Goal: Task Accomplishment & Management: Manage account settings

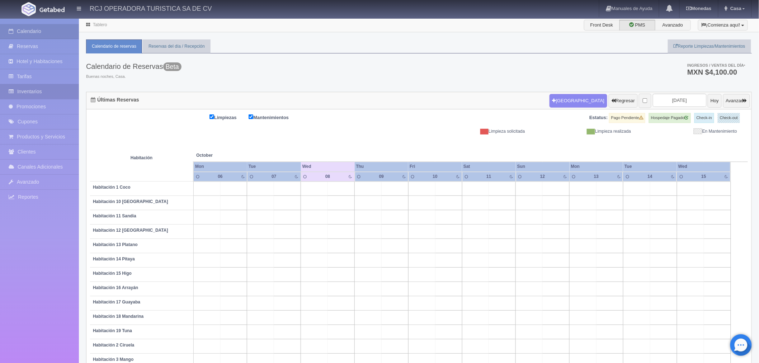
click at [44, 90] on link "Inventarios" at bounding box center [39, 91] width 79 height 15
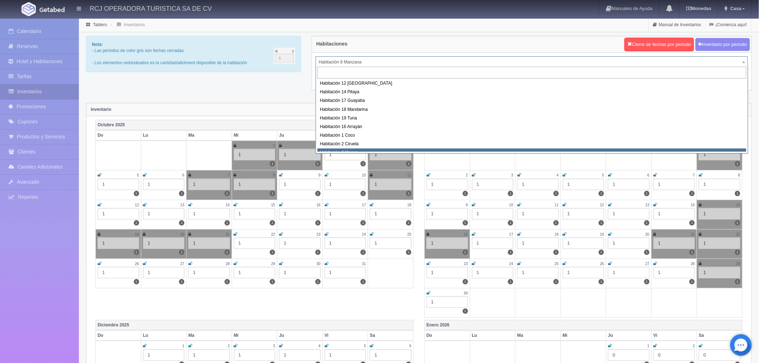
scroll to position [92, 0]
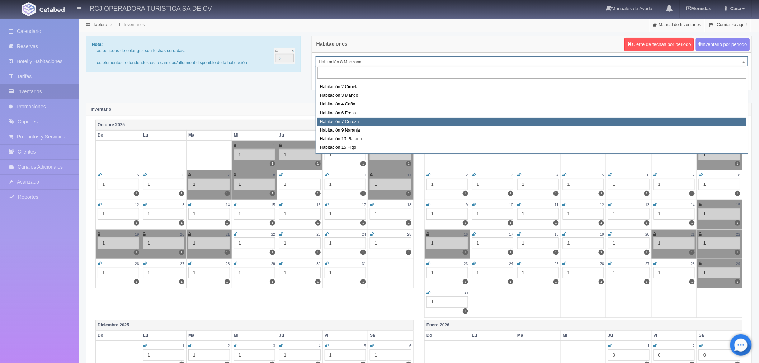
select select "1611"
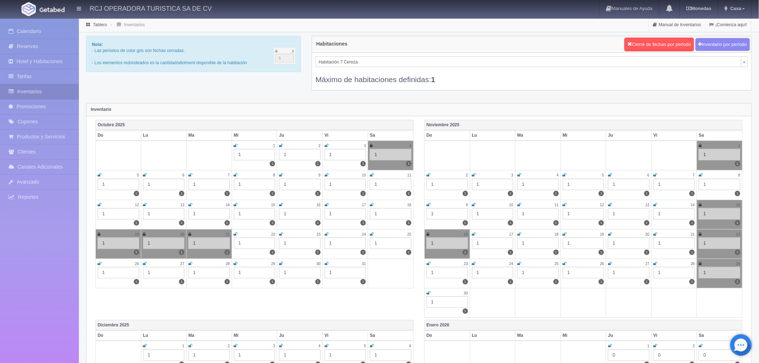
click at [234, 174] on icon at bounding box center [236, 175] width 4 height 4
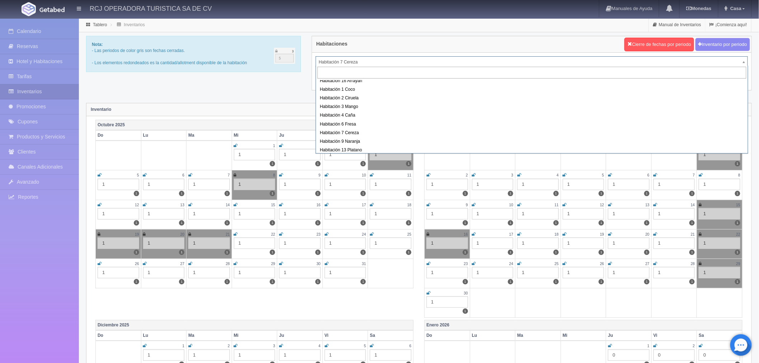
scroll to position [92, 0]
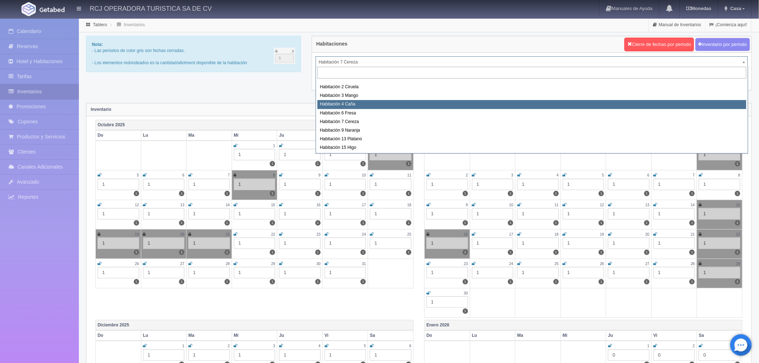
select select "1609"
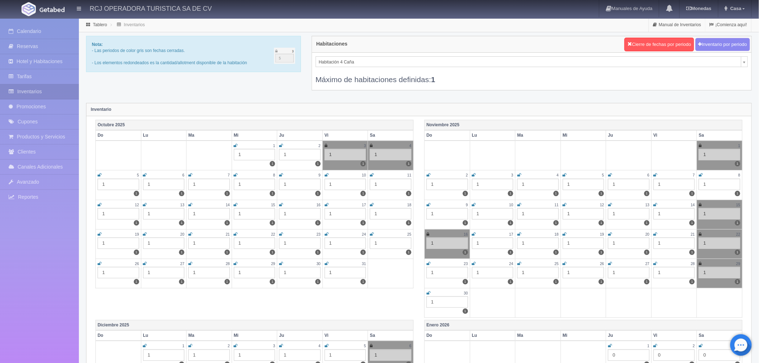
click at [236, 175] on icon at bounding box center [236, 175] width 4 height 4
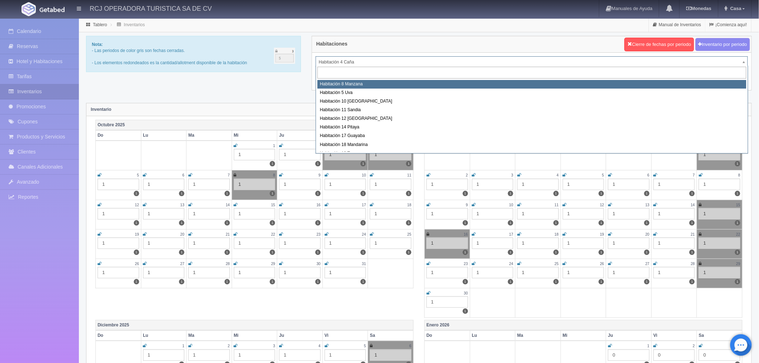
select select "1566"
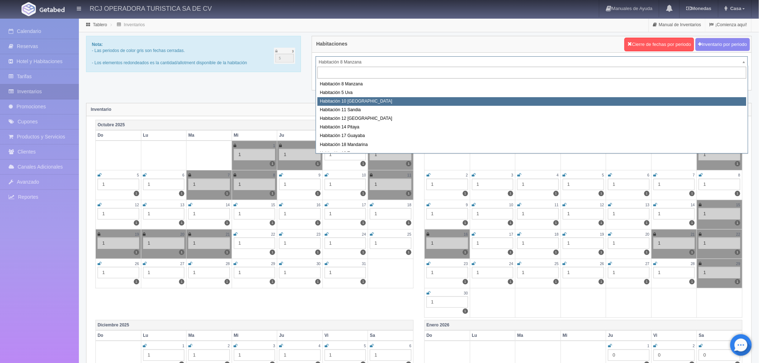
select select "1574"
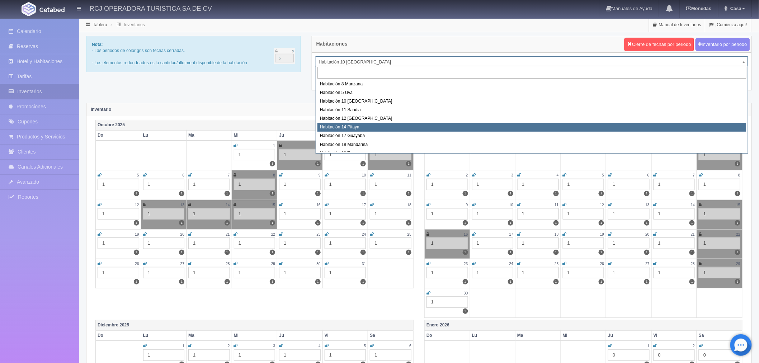
select select "1577"
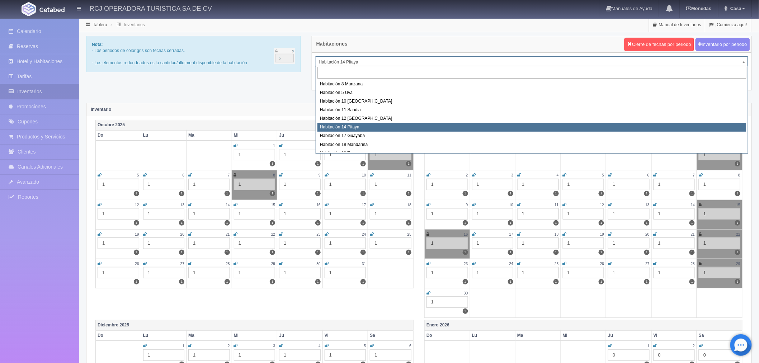
scroll to position [40, 0]
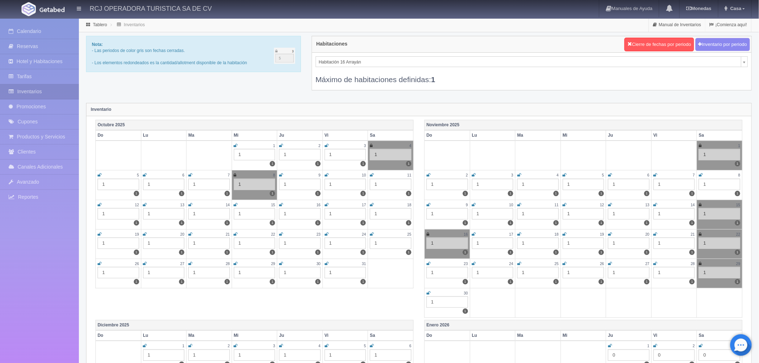
select select "1581"
click at [235, 174] on icon at bounding box center [236, 175] width 4 height 4
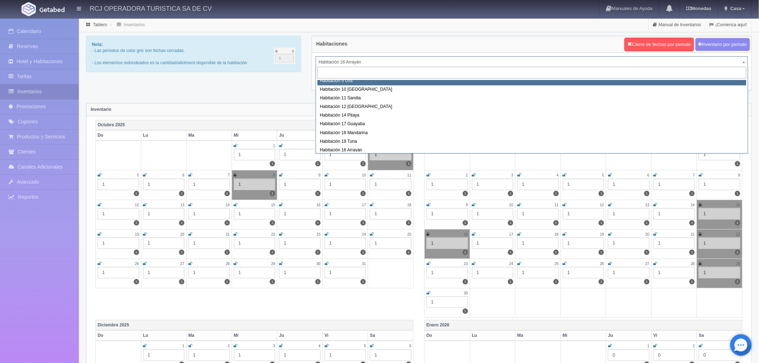
scroll to position [9, 0]
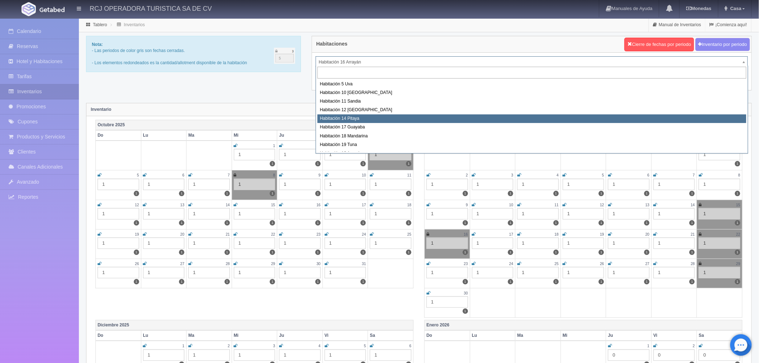
select select "1577"
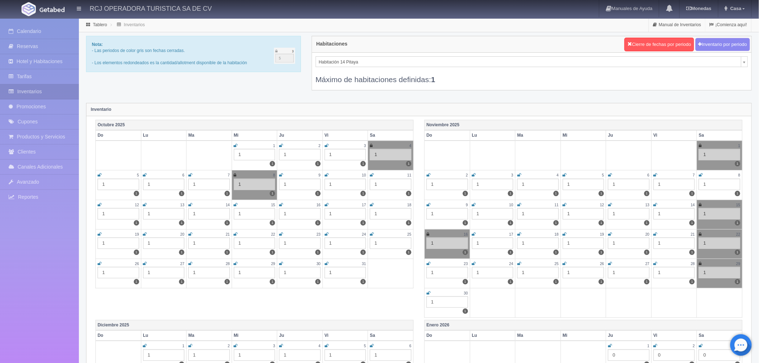
click at [280, 173] on icon at bounding box center [281, 175] width 4 height 4
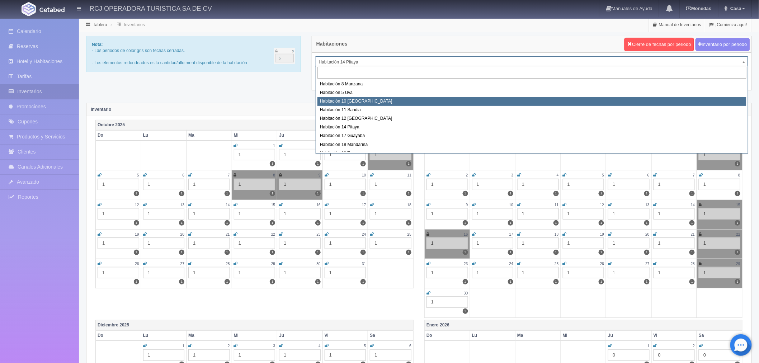
select select "1574"
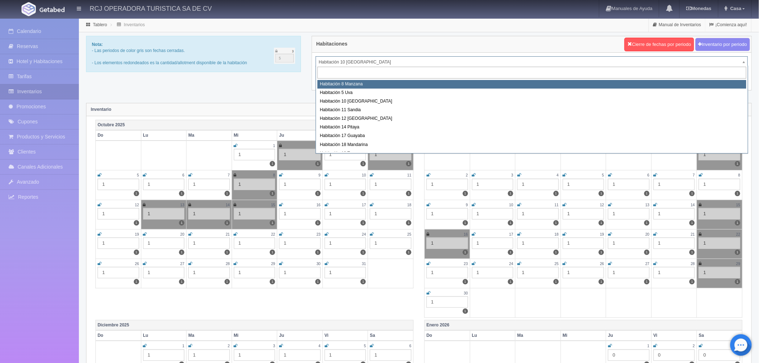
select select "1566"
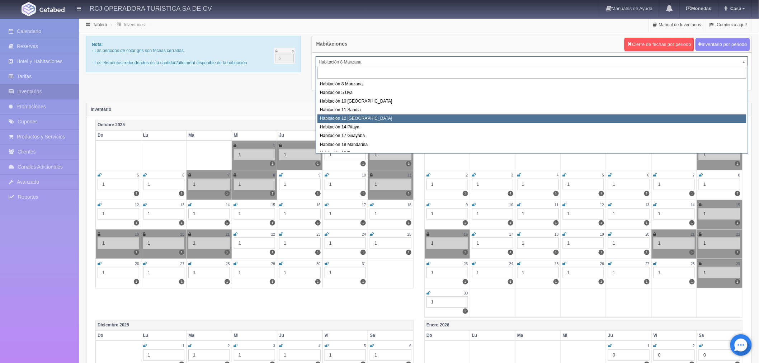
select select "1576"
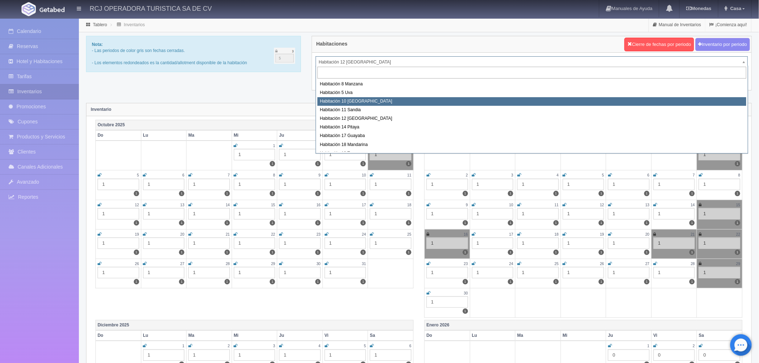
select select "1574"
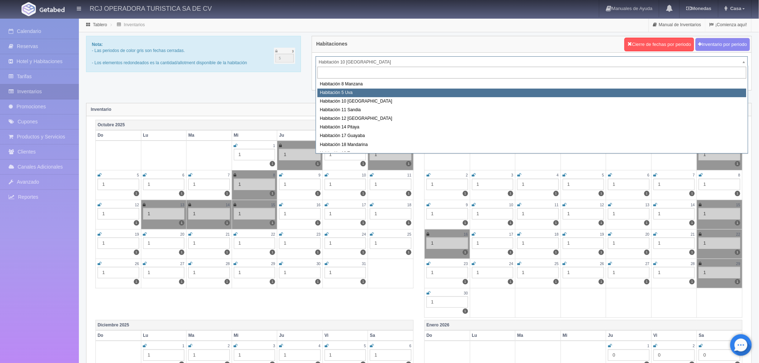
select select "1573"
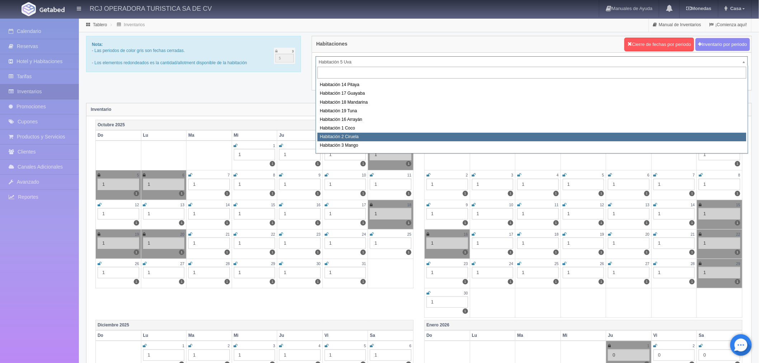
scroll to position [92, 0]
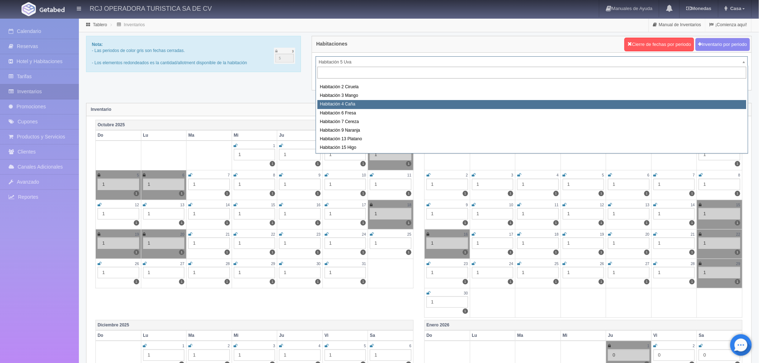
select select "1609"
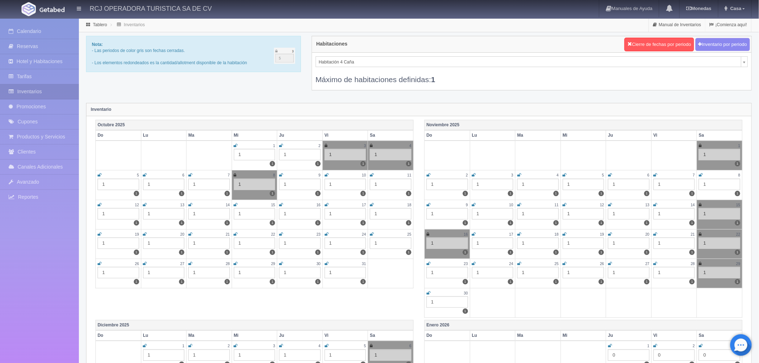
click at [427, 264] on icon at bounding box center [428, 263] width 4 height 4
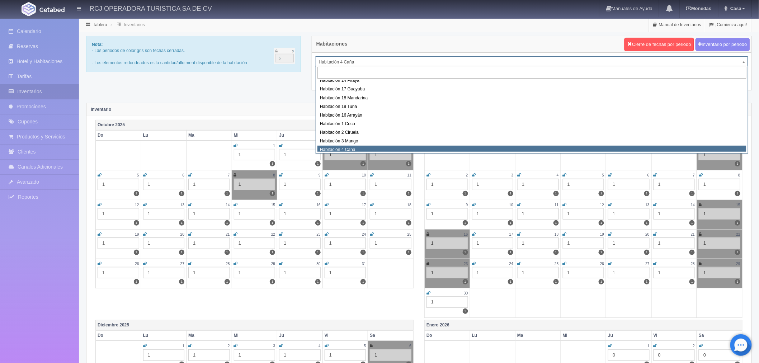
scroll to position [43, 0]
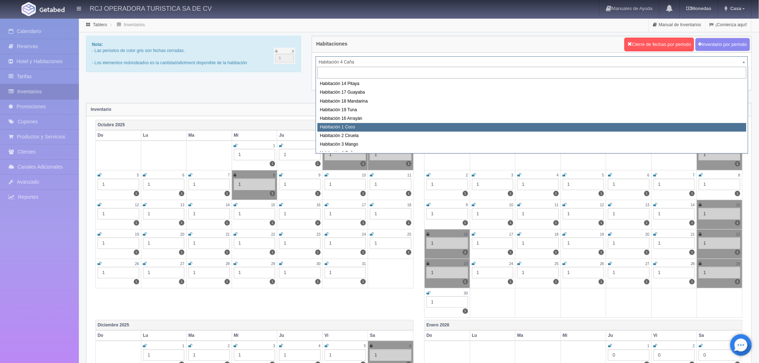
select select "1606"
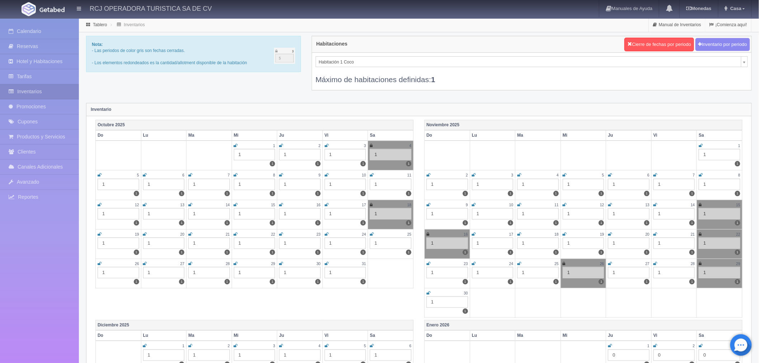
scroll to position [20, 0]
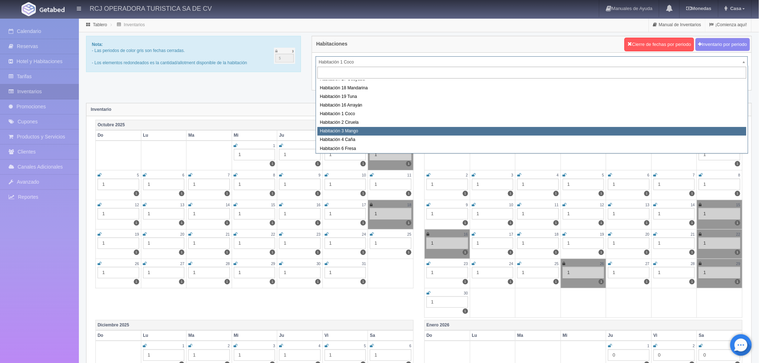
scroll to position [92, 0]
select select "1612"
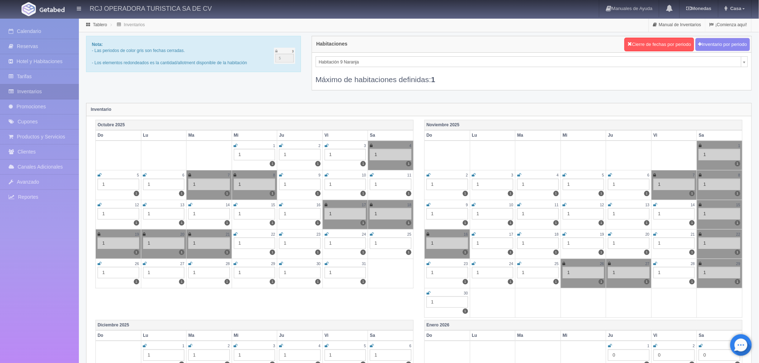
scroll to position [72, 0]
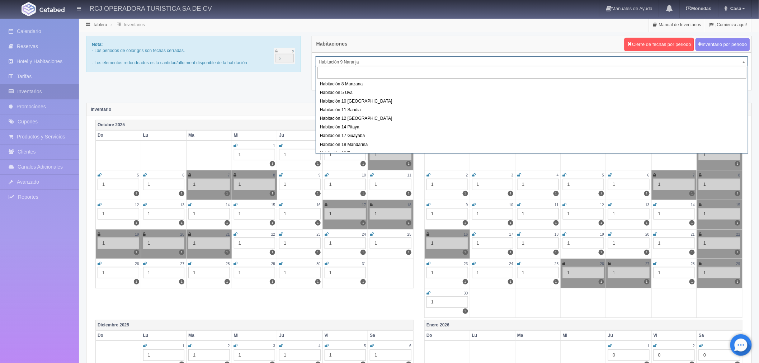
scroll to position [40, 0]
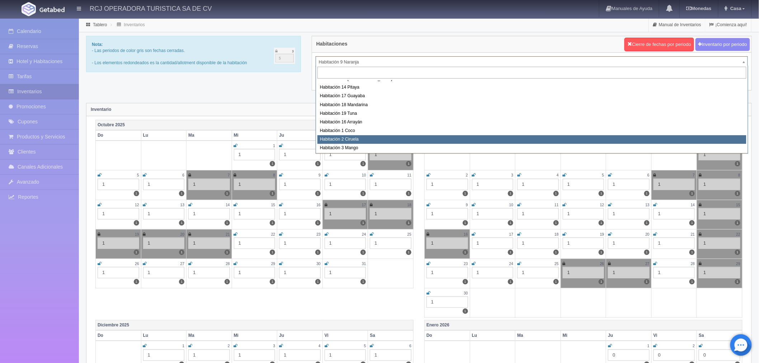
select select "1607"
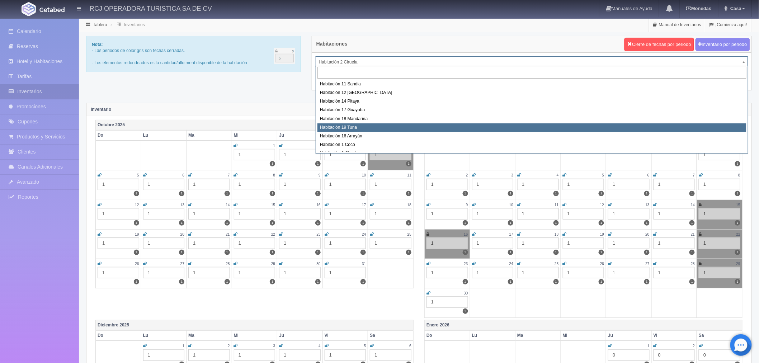
scroll to position [66, 0]
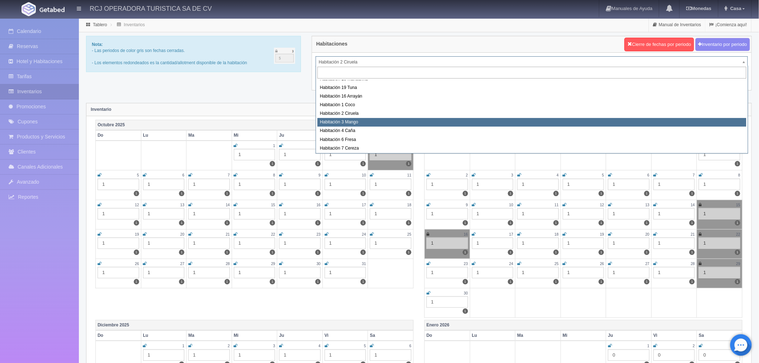
select select "1608"
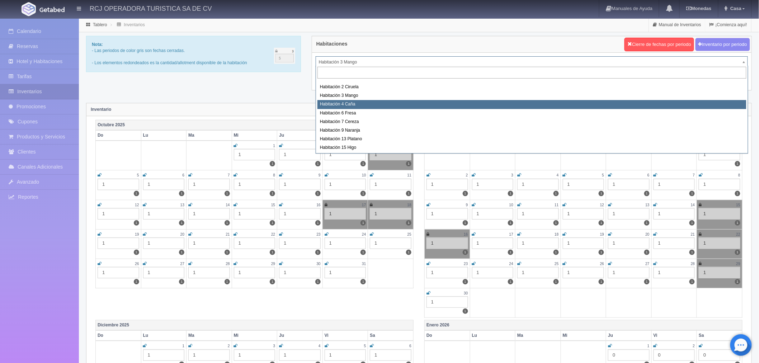
select select "1609"
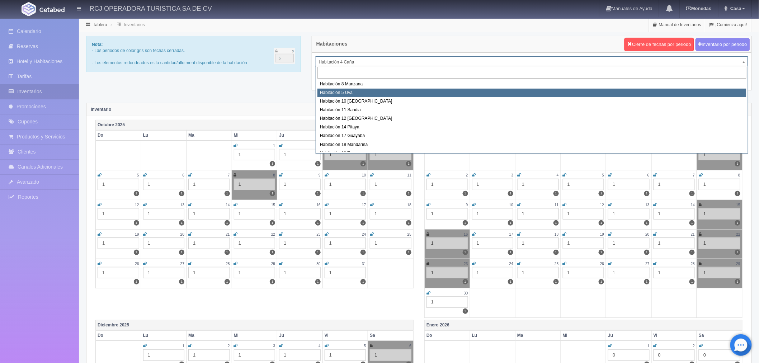
select select "1573"
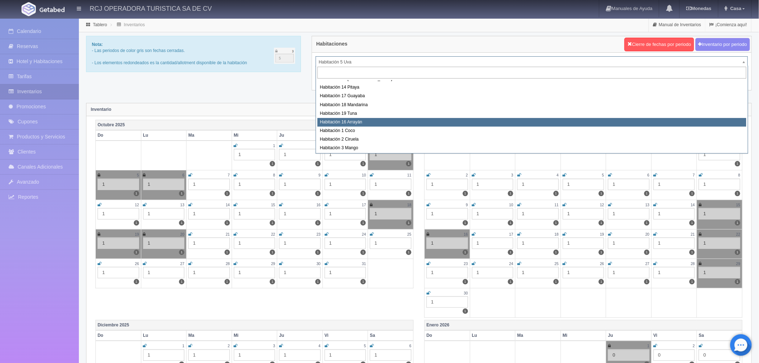
scroll to position [80, 0]
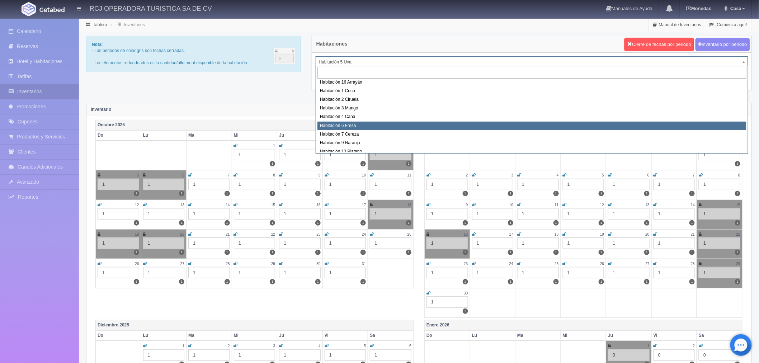
select select "1610"
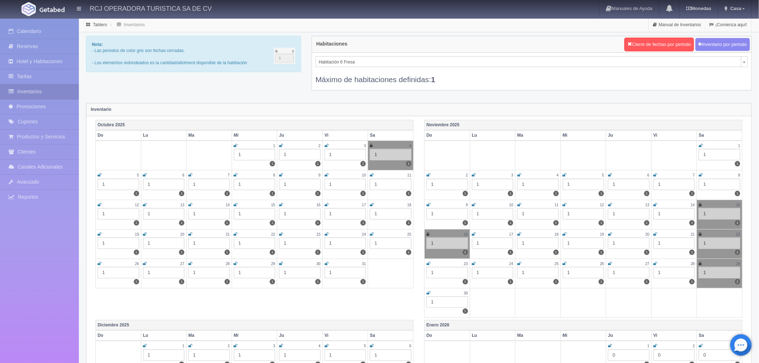
scroll to position [55, 0]
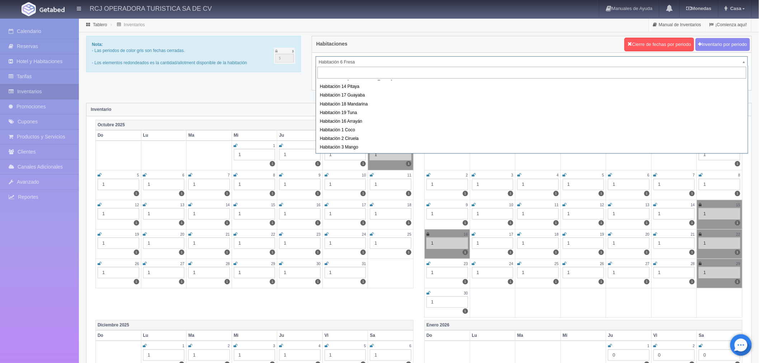
scroll to position [0, 0]
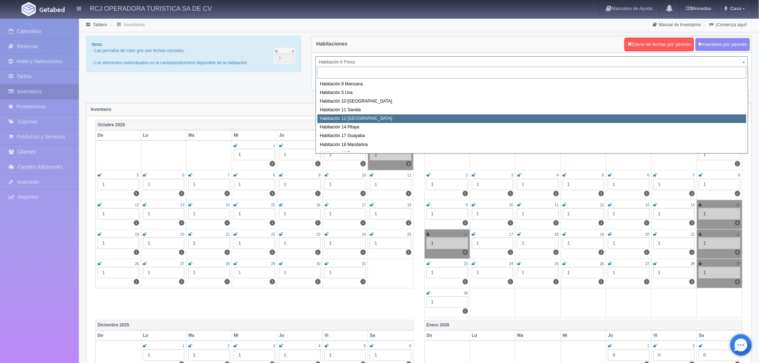
select select "1576"
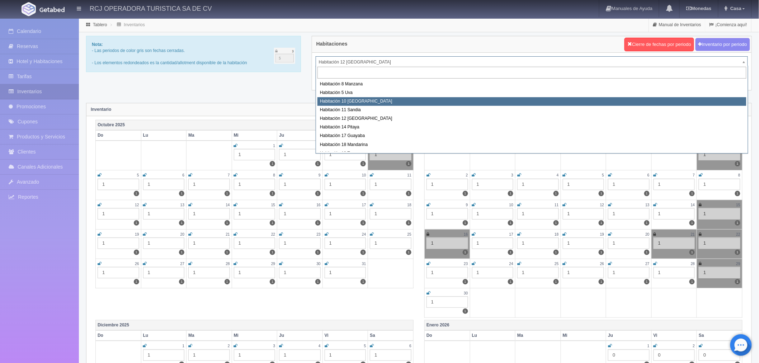
select select "1574"
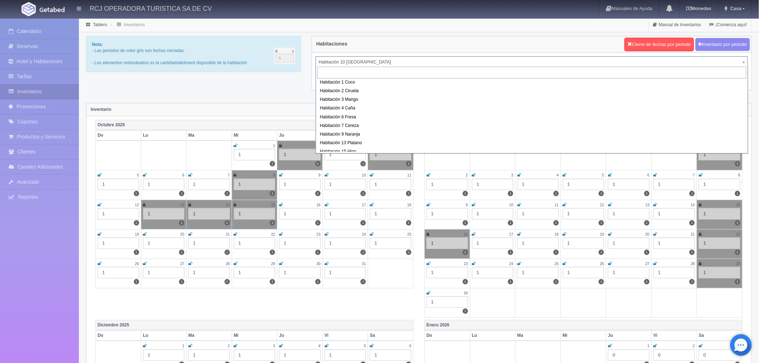
scroll to position [92, 0]
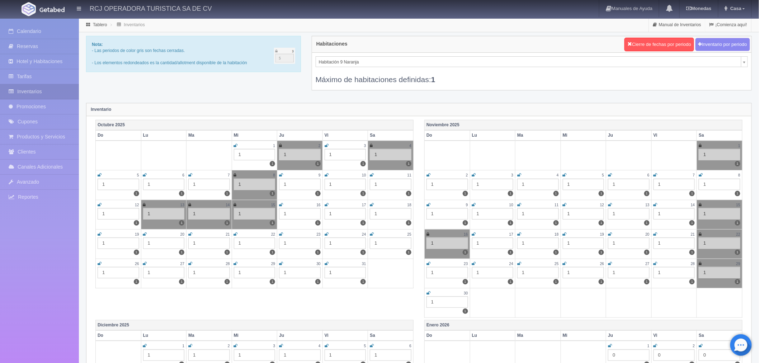
select select "1612"
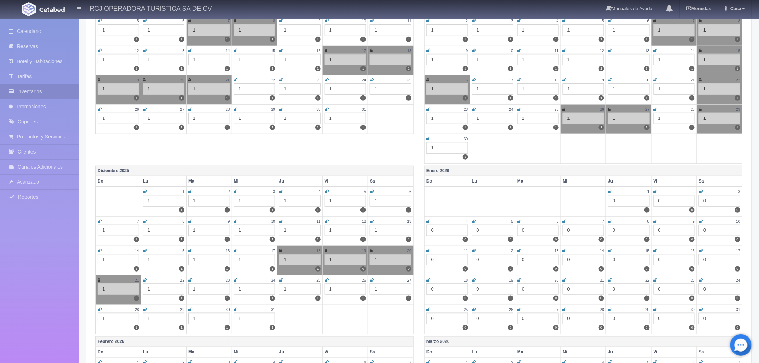
scroll to position [40, 0]
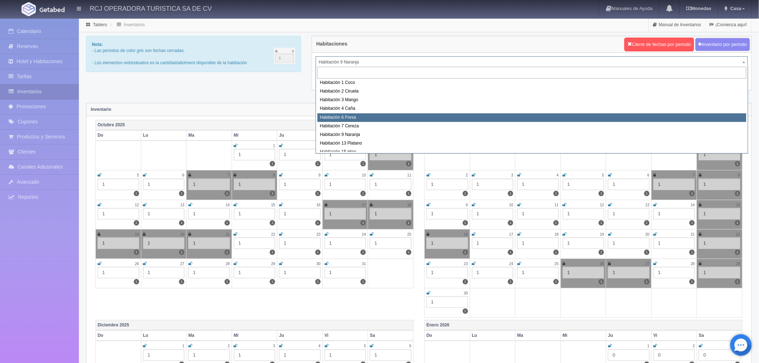
scroll to position [92, 0]
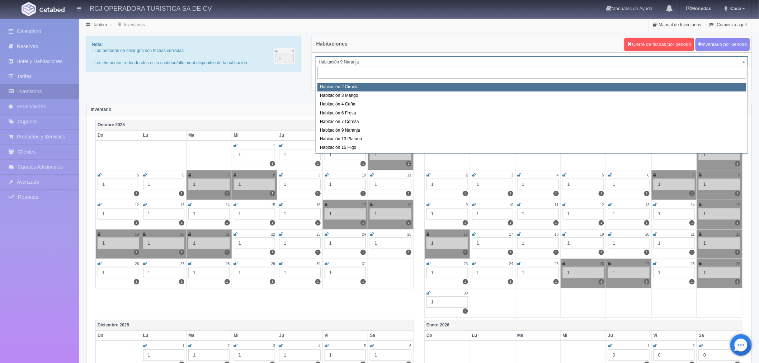
select select "1607"
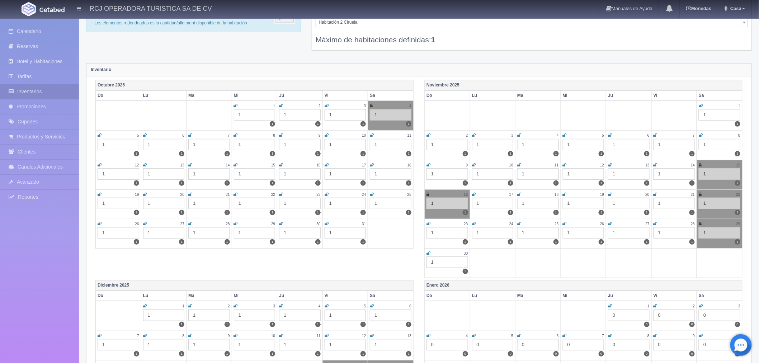
scroll to position [29, 0]
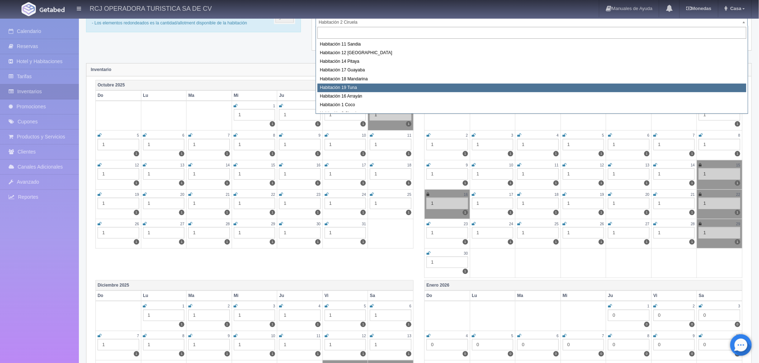
scroll to position [66, 0]
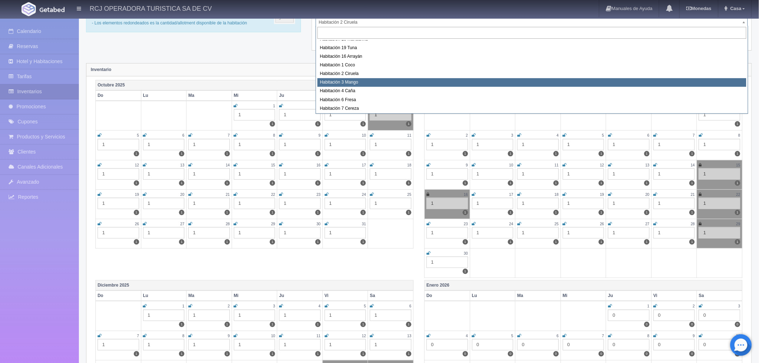
select select "1608"
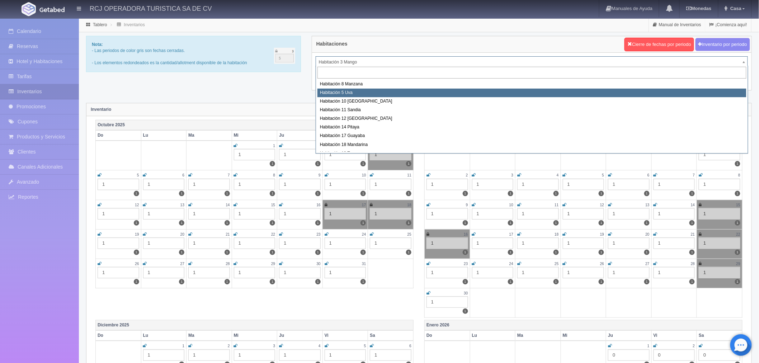
select select "1573"
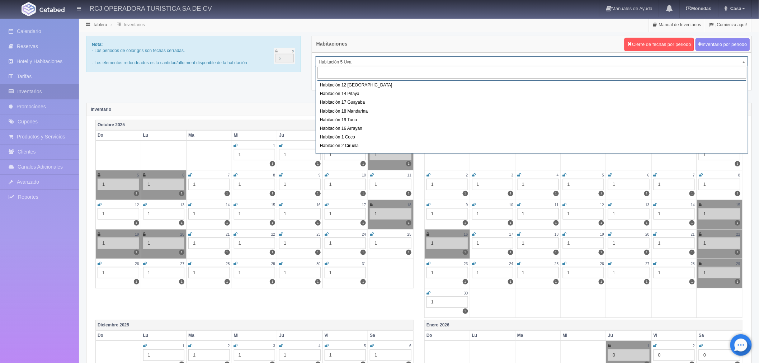
scroll to position [80, 0]
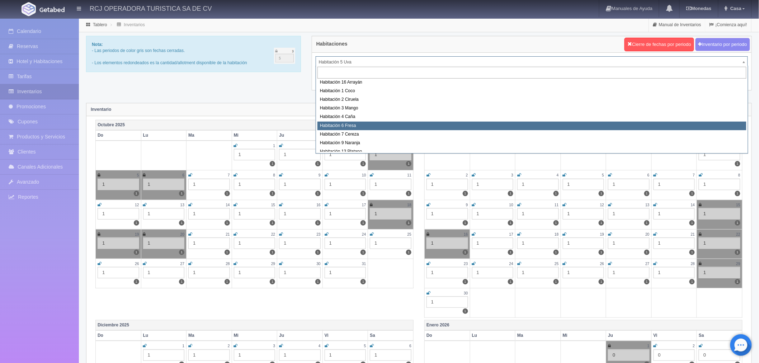
select select "1610"
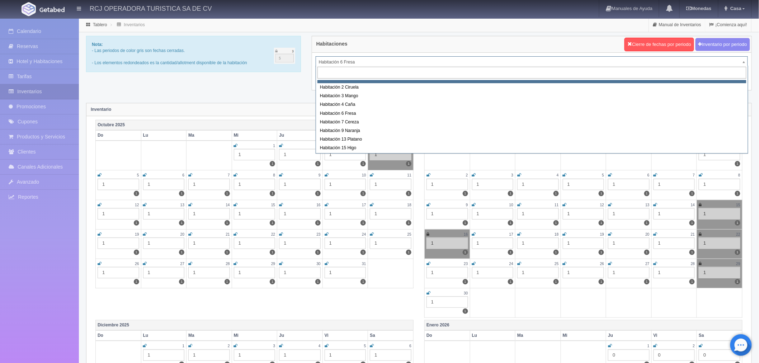
scroll to position [92, 0]
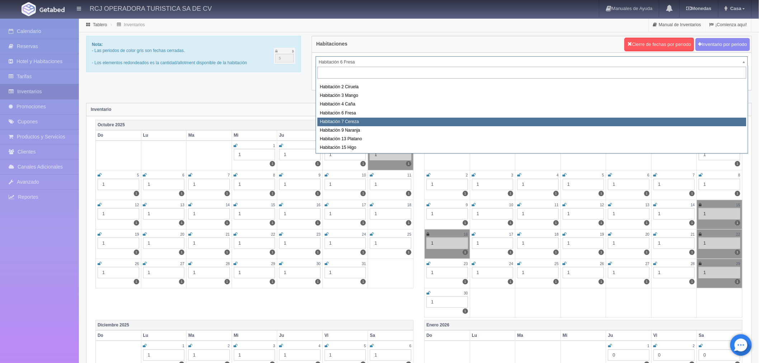
select select "1611"
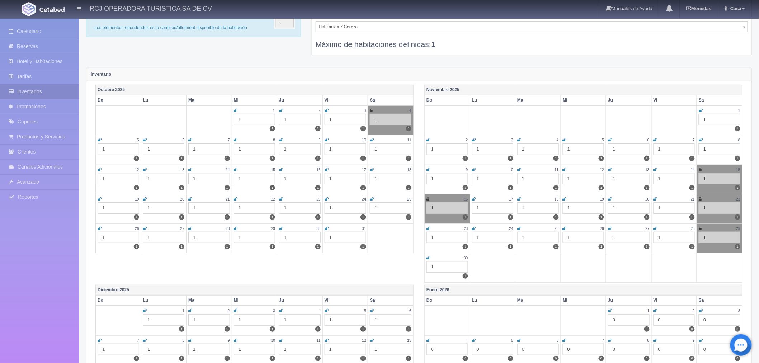
scroll to position [199, 0]
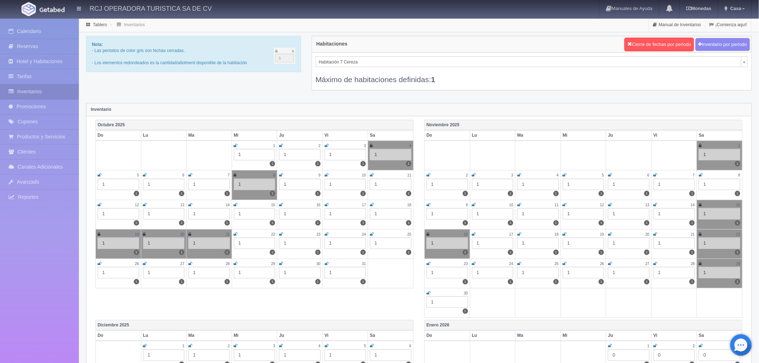
scroll to position [63, 0]
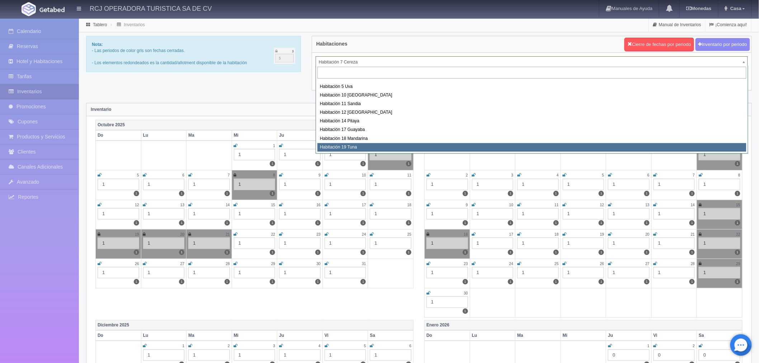
scroll to position [0, 0]
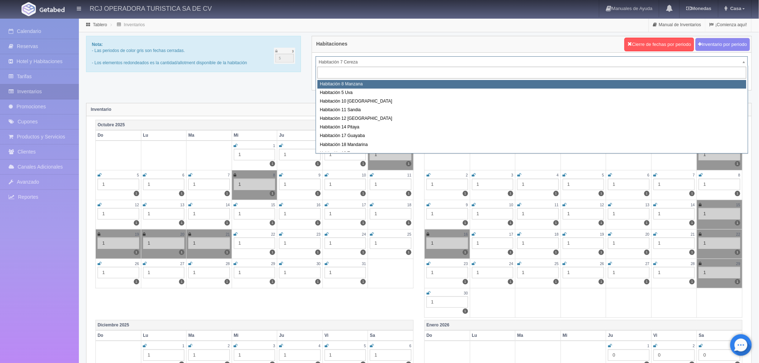
select select "1566"
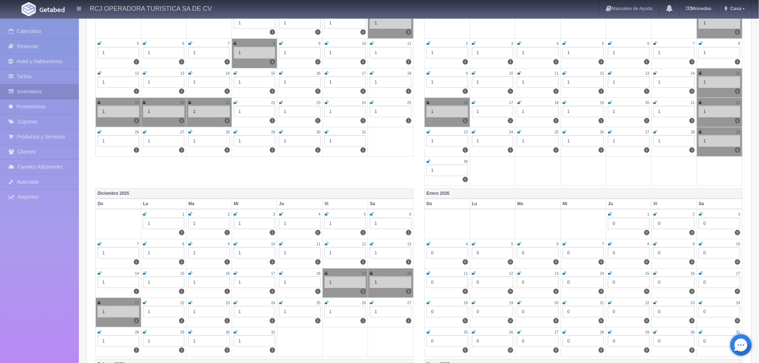
scroll to position [159, 0]
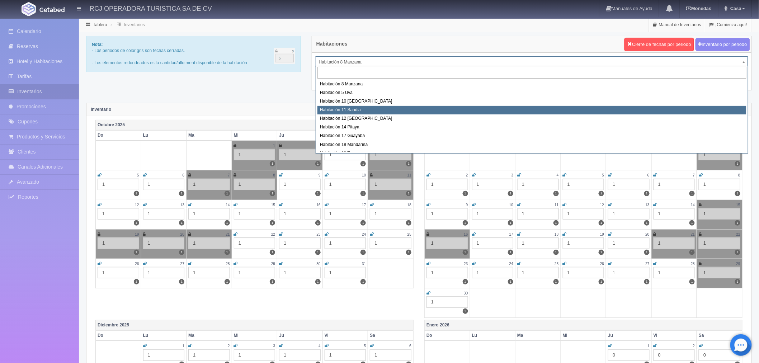
select select "1575"
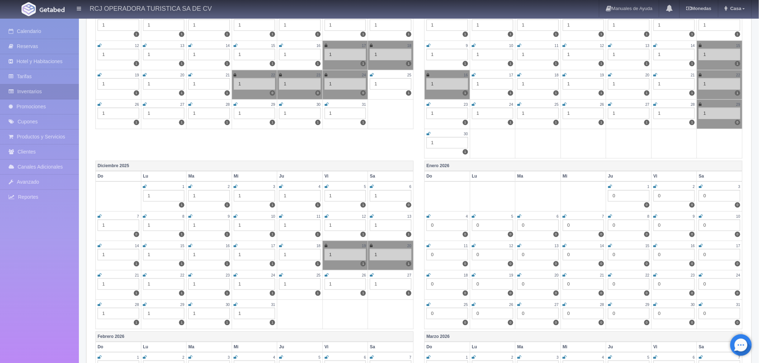
scroll to position [239, 0]
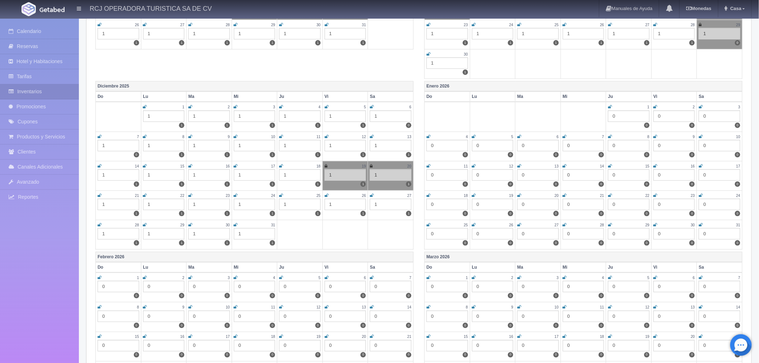
click at [100, 193] on icon at bounding box center [100, 195] width 4 height 4
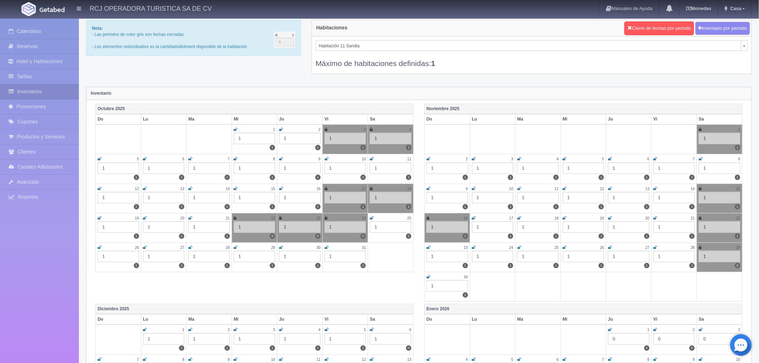
scroll to position [0, 0]
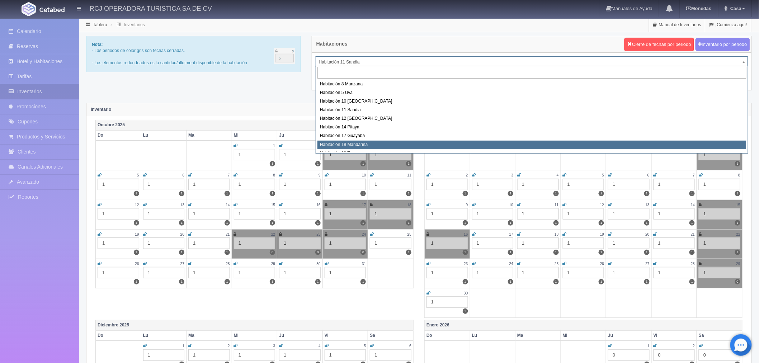
scroll to position [3, 0]
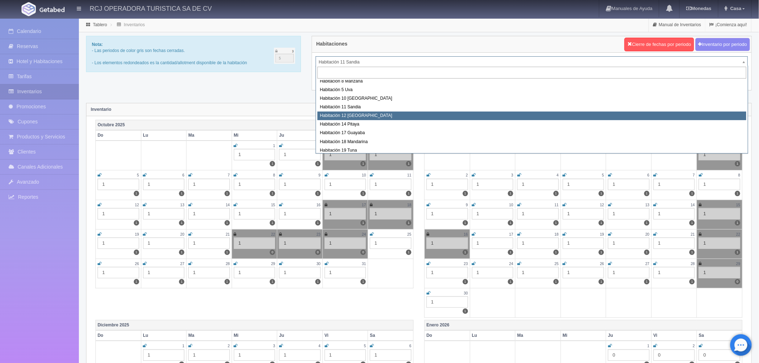
select select "1576"
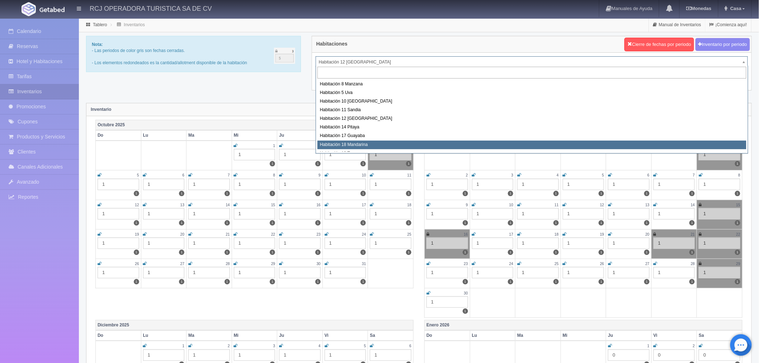
select select "1579"
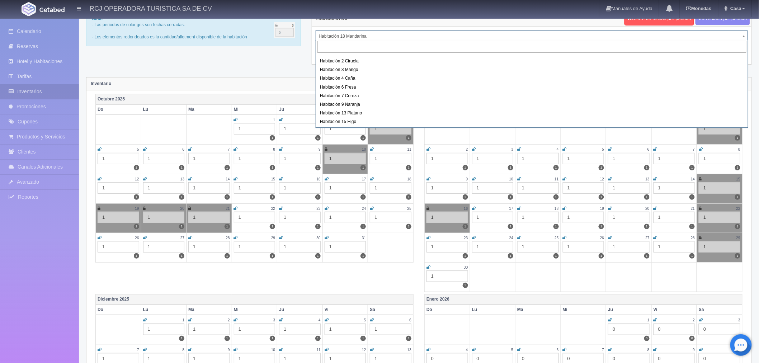
scroll to position [40, 0]
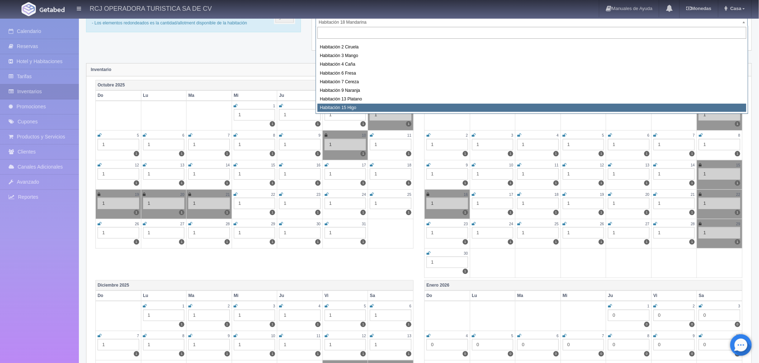
select select "1614"
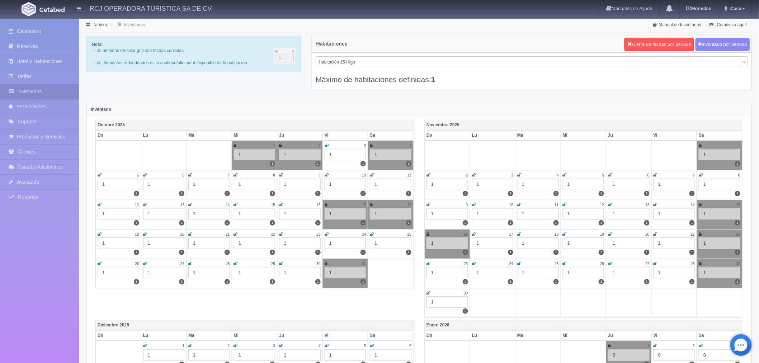
scroll to position [90, 0]
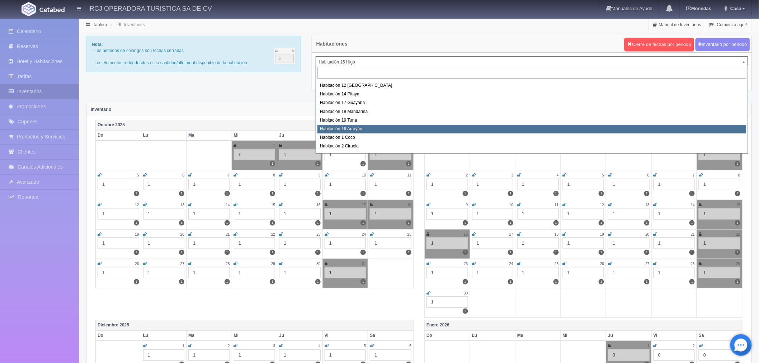
scroll to position [0, 0]
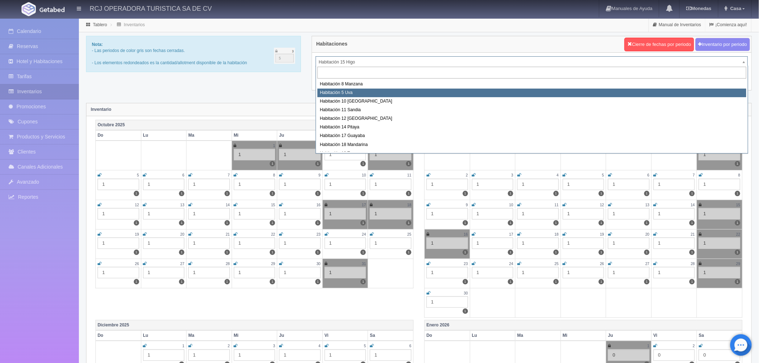
select select "1573"
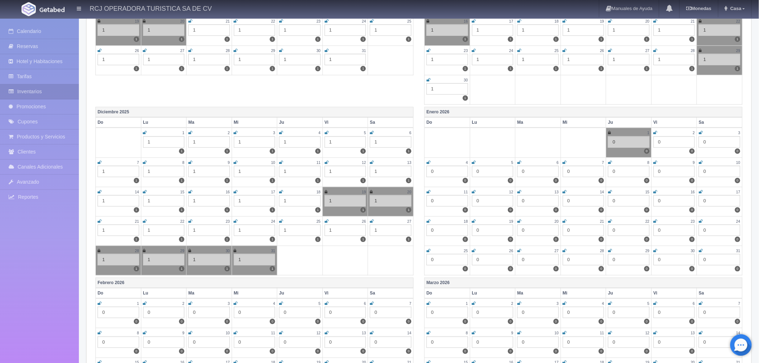
scroll to position [199, 0]
